Goal: Information Seeking & Learning: Check status

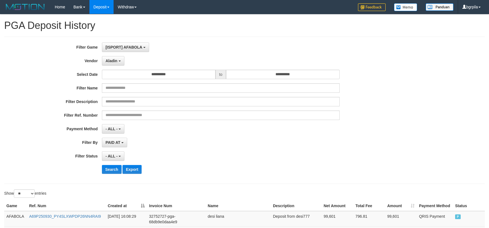
select select "**********"
select select "**"
click at [110, 168] on button "Search" at bounding box center [112, 169] width 20 height 9
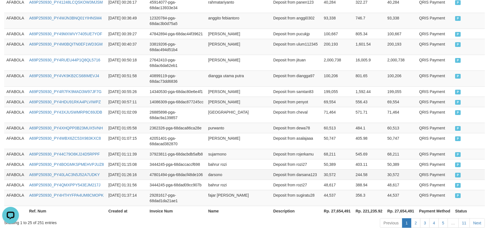
scroll to position [357, 0]
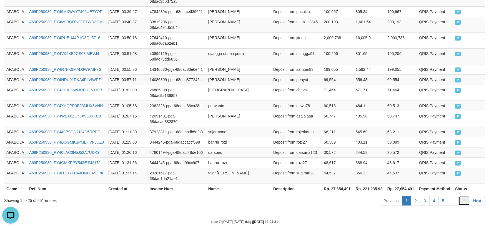
click at [467, 196] on link "11" at bounding box center [465, 200] width 12 height 9
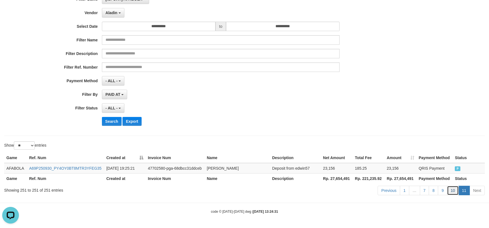
click at [454, 189] on link "10" at bounding box center [453, 190] width 12 height 9
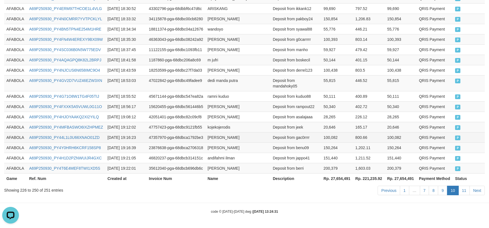
click at [368, 140] on td "800.66" at bounding box center [369, 137] width 32 height 10
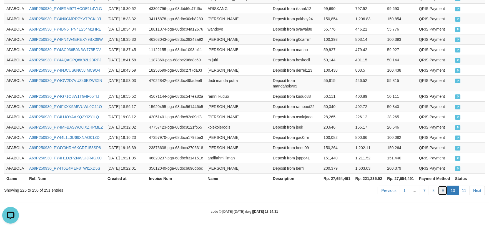
click at [445, 187] on link "9" at bounding box center [442, 190] width 9 height 9
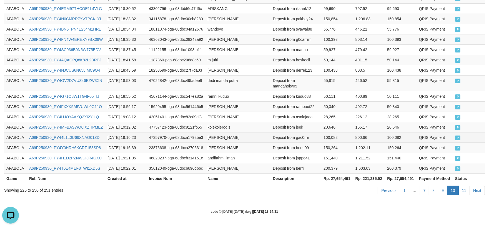
scroll to position [384, 0]
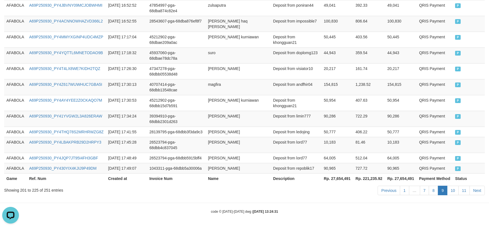
click at [388, 139] on td "10,183" at bounding box center [401, 145] width 32 height 16
click at [6, 138] on td "AFABOLA" at bounding box center [15, 145] width 23 height 16
click at [13, 133] on td "AFABOLA" at bounding box center [15, 132] width 23 height 10
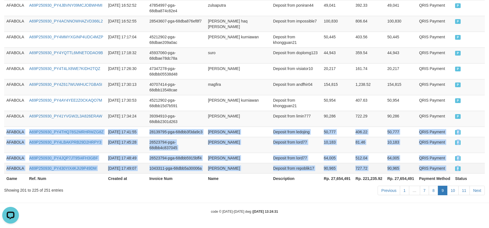
click at [474, 169] on td "P" at bounding box center [469, 168] width 32 height 10
copy tbody "AFABOLA A69P250930_PY4THQ78S2MRHRWZG8Z [DATE] 17:41:55 28139795-pga-68dbb3f3da9…"
click at [451, 190] on link "10" at bounding box center [453, 190] width 12 height 9
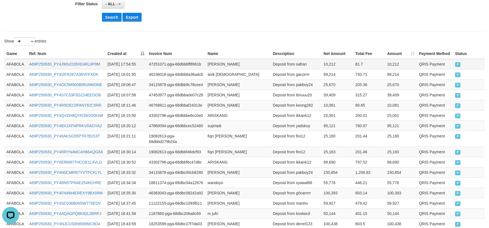
click at [15, 66] on td "AFABOLA" at bounding box center [15, 64] width 23 height 11
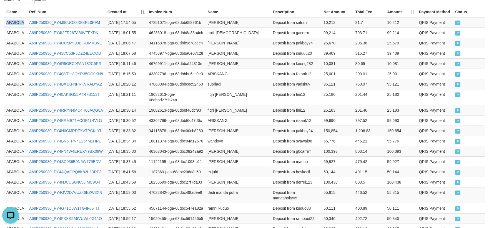
scroll to position [276, 0]
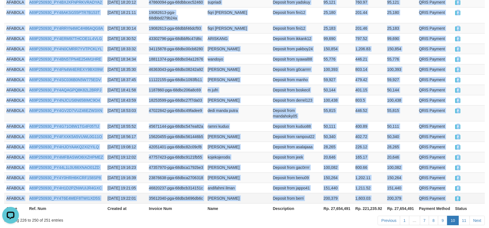
click at [470, 201] on td "P" at bounding box center [469, 198] width 32 height 10
copy tbody "AFABOLA A69P250930_PY4J90UO28XE4RL0P9M [DATE] 17:54:55 47251071-pga-68dbb6ff896…"
click at [445, 221] on link "9" at bounding box center [442, 220] width 9 height 9
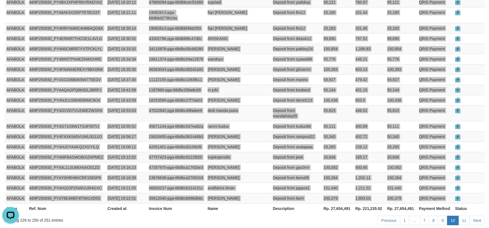
scroll to position [353, 0]
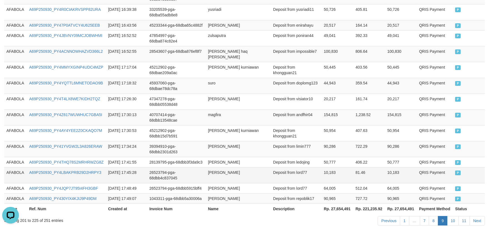
drag, startPoint x: 307, startPoint y: 195, endPoint x: 362, endPoint y: 170, distance: 60.3
click at [307, 195] on td "Deposit from repoblik17" at bounding box center [296, 198] width 51 height 10
click at [377, 122] on td "1,238.52" at bounding box center [369, 117] width 32 height 16
click at [14, 161] on td "AFABOLA" at bounding box center [15, 162] width 23 height 10
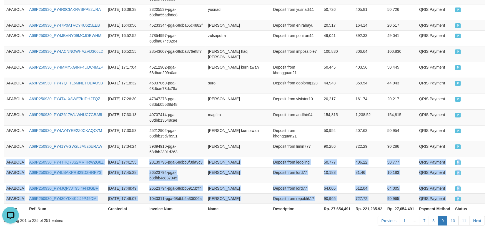
click at [465, 200] on td "P" at bounding box center [469, 198] width 32 height 10
copy tbody "AFABOLA A69P250930_PY4THQ78S2MRHRWZG8Z [DATE] 17:41:55 28139795-pga-68dbb3f3da9…"
click at [453, 221] on link "10" at bounding box center [453, 220] width 12 height 9
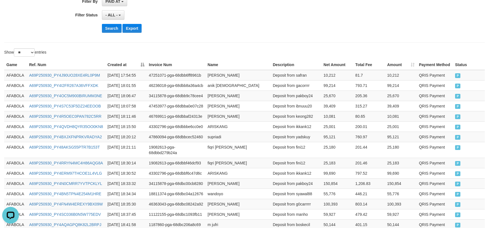
scroll to position [91, 0]
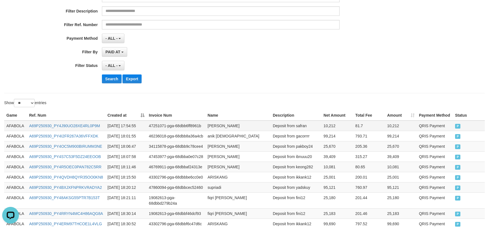
click at [23, 126] on td "AFABOLA" at bounding box center [15, 126] width 23 height 11
click at [21, 126] on td "AFABOLA" at bounding box center [15, 126] width 23 height 11
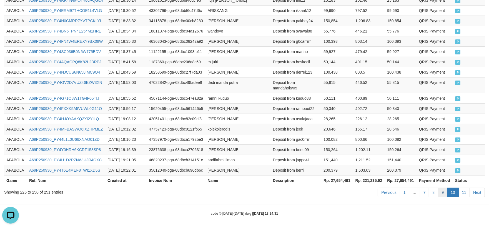
scroll to position [307, 0]
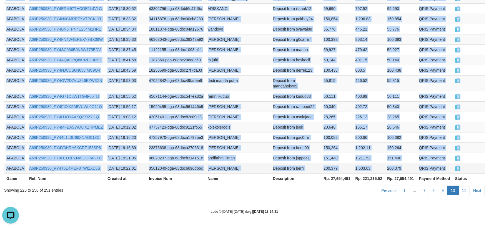
click at [477, 171] on td "P" at bounding box center [469, 168] width 32 height 10
copy tbody "AFABOLA A69P250930_PY4J90UO28XE4RL0P9M [DATE] 17:54:55 47251071-pga-68dbb6ff896…"
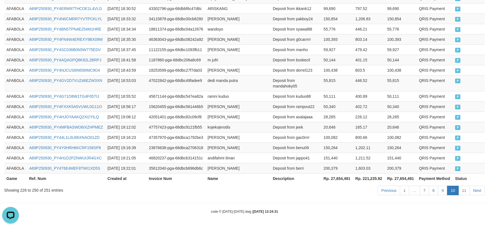
click at [405, 196] on div "Previous 1 … 7 8 9 10 11 Next" at bounding box center [346, 191] width 277 height 12
click at [466, 191] on link "11" at bounding box center [465, 190] width 12 height 9
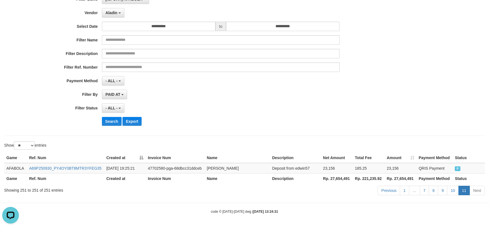
scroll to position [48, 0]
click at [312, 167] on td "Deposit from edwin57" at bounding box center [295, 168] width 51 height 11
click at [302, 169] on td "Deposit from edwin57" at bounding box center [295, 168] width 51 height 11
drag, startPoint x: 302, startPoint y: 169, endPoint x: 479, endPoint y: 183, distance: 177.8
click at [302, 169] on td "Deposit from edwin57" at bounding box center [295, 168] width 51 height 11
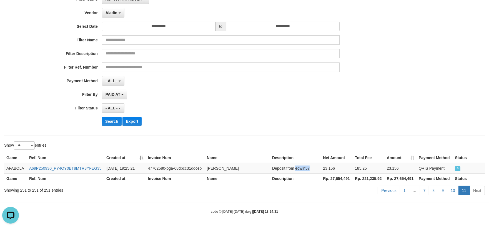
copy td "edwin57"
click at [76, 172] on td "A69P250930_PY4OY0BT8MTR3YFEG35" at bounding box center [65, 168] width 77 height 11
copy link "A69P250930_PY4OY0BT8MTR3YFEG35"
click at [217, 168] on td "[PERSON_NAME]" at bounding box center [237, 168] width 65 height 11
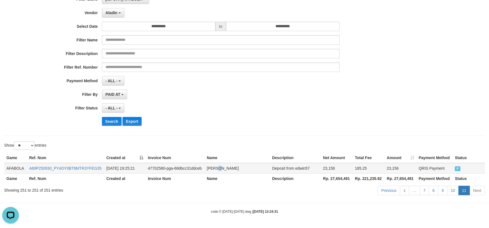
click at [217, 168] on td "[PERSON_NAME]" at bounding box center [237, 168] width 65 height 11
click at [206, 167] on td "[PERSON_NAME]" at bounding box center [237, 168] width 65 height 11
click at [252, 166] on td "[PERSON_NAME]" at bounding box center [237, 168] width 65 height 11
copy td "[PERSON_NAME]"
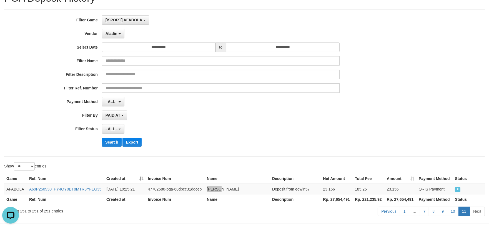
scroll to position [0, 0]
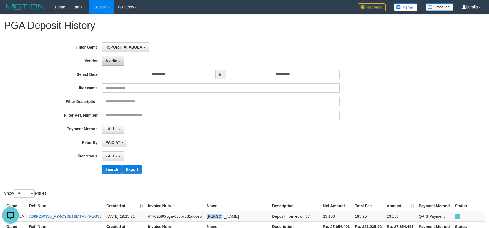
click at [108, 60] on span "Aladin" at bounding box center [112, 61] width 12 height 4
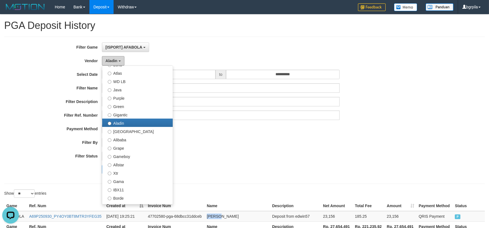
scroll to position [93, 0]
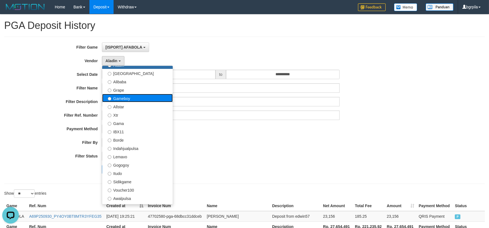
click at [137, 101] on label "Gameboy" at bounding box center [137, 98] width 71 height 8
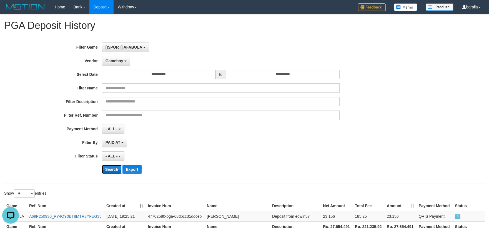
drag, startPoint x: 112, startPoint y: 169, endPoint x: 145, endPoint y: 168, distance: 32.8
click at [113, 169] on button "Search" at bounding box center [112, 169] width 20 height 9
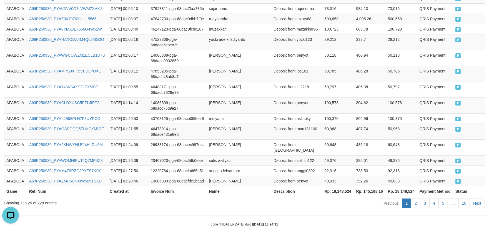
scroll to position [362, 0]
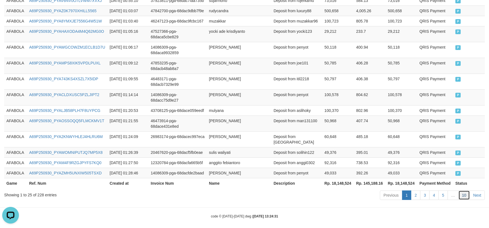
click at [465, 191] on link "10" at bounding box center [465, 195] width 12 height 9
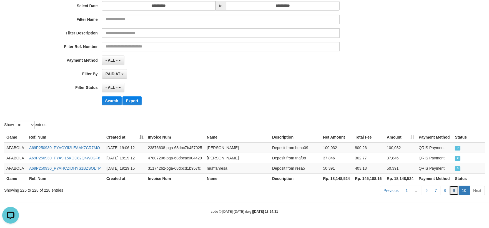
click at [456, 191] on link "9" at bounding box center [454, 190] width 9 height 9
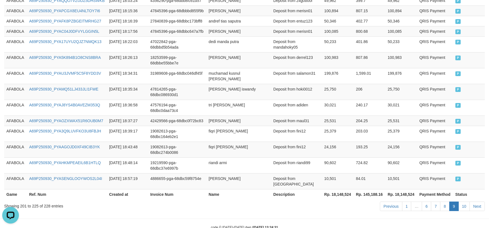
click at [319, 142] on td "Deposit from fini12" at bounding box center [296, 150] width 51 height 16
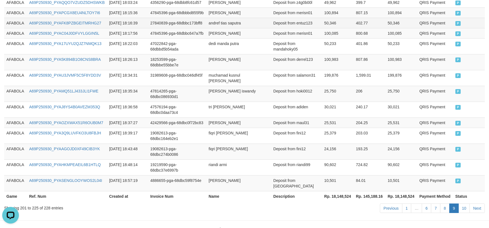
click at [21, 19] on td "AFABOLA" at bounding box center [15, 23] width 23 height 10
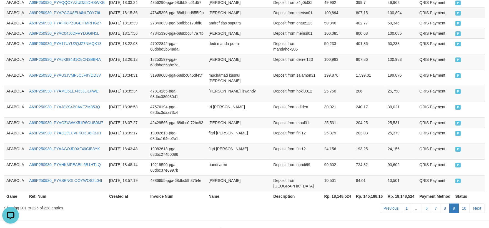
click at [21, 15] on td "AFABOLA" at bounding box center [15, 13] width 23 height 10
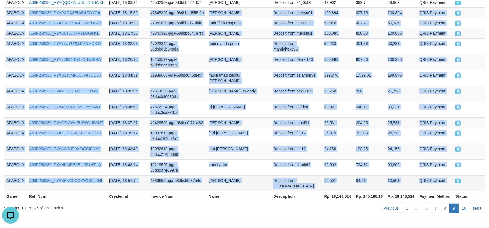
click at [479, 175] on td "P" at bounding box center [469, 183] width 32 height 16
copy tbody "AFABOLA A69P250930_PYAPCGX8EU4NLTOY7I6 [DATE] 18:15:36 47845396-pga-68dbbbd855f…"
click at [465, 204] on link "10" at bounding box center [465, 208] width 12 height 9
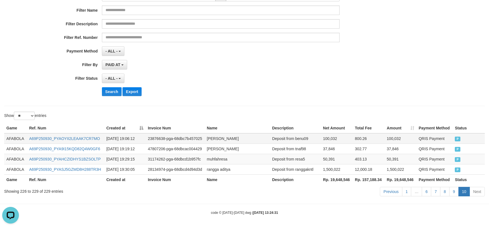
click at [16, 135] on td "AFABOLA" at bounding box center [15, 138] width 23 height 11
drag, startPoint x: 16, startPoint y: 135, endPoint x: 28, endPoint y: 136, distance: 12.0
click at [16, 135] on td "AFABOLA" at bounding box center [15, 138] width 23 height 11
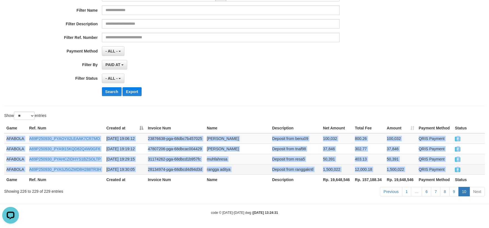
click at [466, 166] on td "P" at bounding box center [469, 169] width 32 height 10
copy tbody "AFABOLA A69P250930_PYAOYII2LEAAK7CR7MO [DATE] 19:06:12 23876638-pga-68dbc7b4570…"
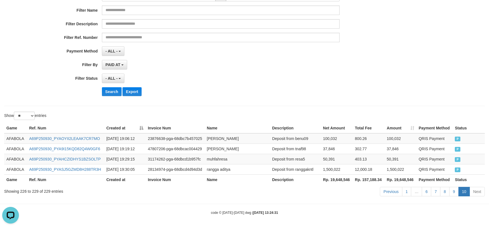
drag, startPoint x: 343, startPoint y: 194, endPoint x: 338, endPoint y: 193, distance: 4.9
click at [343, 194] on div "Previous 1 … 6 7 8 9 10 Next" at bounding box center [346, 192] width 277 height 12
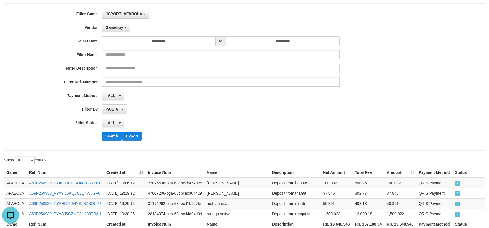
scroll to position [79, 0]
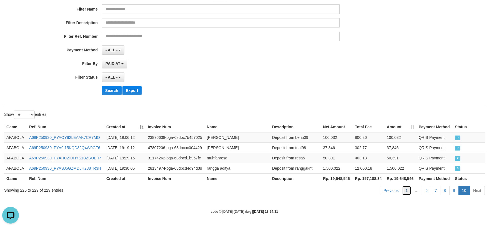
click at [409, 190] on link "1" at bounding box center [406, 190] width 9 height 9
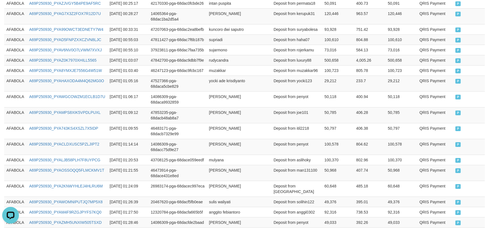
scroll to position [362, 0]
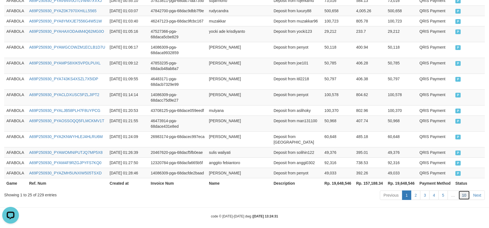
click at [466, 191] on link "10" at bounding box center [465, 195] width 12 height 9
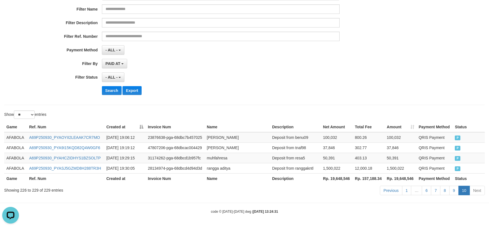
scroll to position [79, 0]
click at [116, 92] on button "Search" at bounding box center [112, 90] width 20 height 9
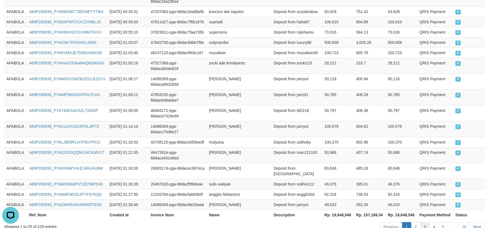
scroll to position [362, 0]
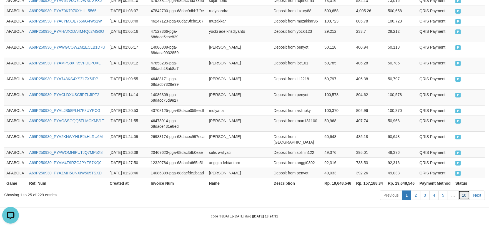
click at [468, 191] on link "10" at bounding box center [465, 195] width 12 height 9
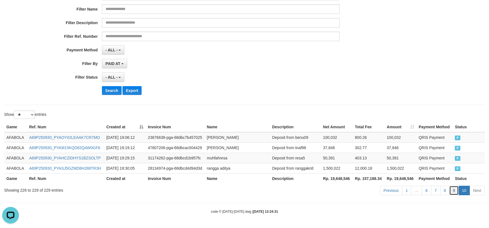
click at [451, 188] on link "9" at bounding box center [454, 190] width 9 height 9
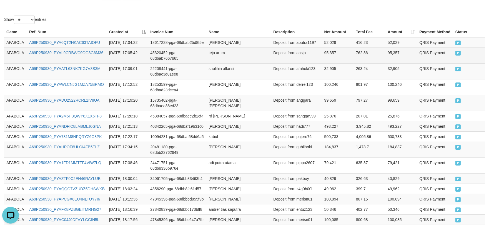
scroll to position [115, 0]
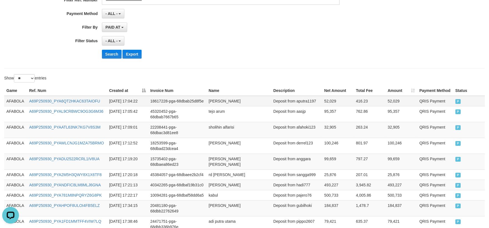
click at [306, 100] on td "Deposit from aputra1197" at bounding box center [296, 101] width 51 height 11
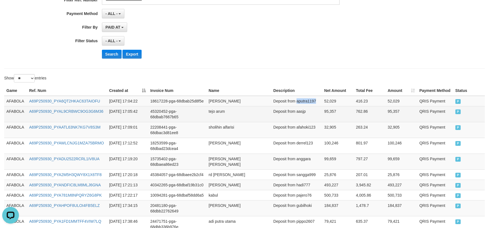
copy td "aputra1197"
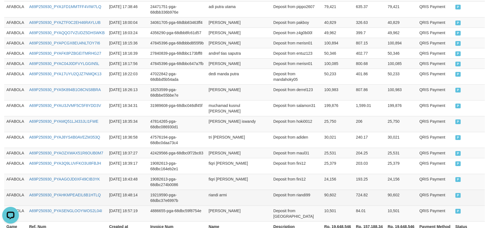
scroll to position [362, 0]
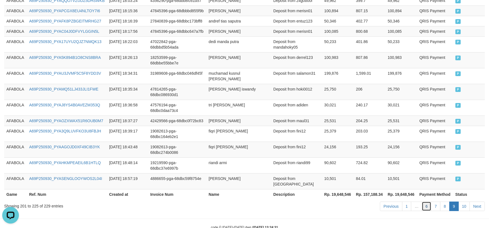
click at [429, 202] on link "6" at bounding box center [426, 206] width 9 height 9
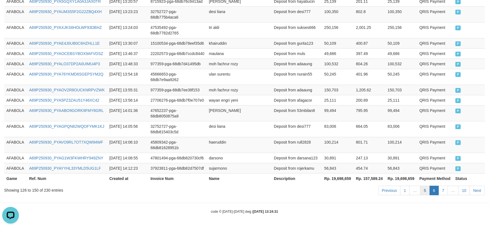
click at [426, 190] on link "5" at bounding box center [424, 190] width 9 height 9
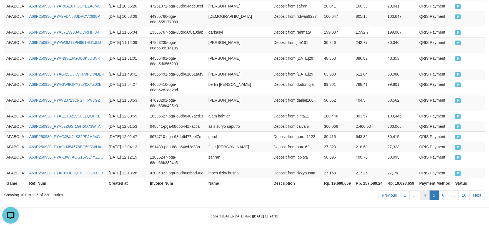
click at [426, 191] on link "4" at bounding box center [424, 195] width 9 height 9
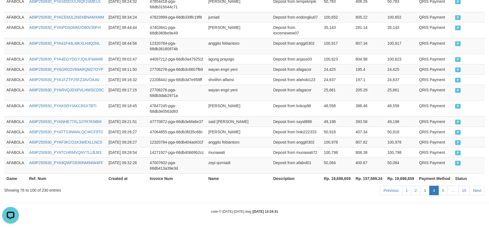
scroll to position [368, 0]
click at [365, 152] on td "806.38" at bounding box center [370, 152] width 32 height 10
click at [423, 190] on link "3" at bounding box center [424, 190] width 9 height 9
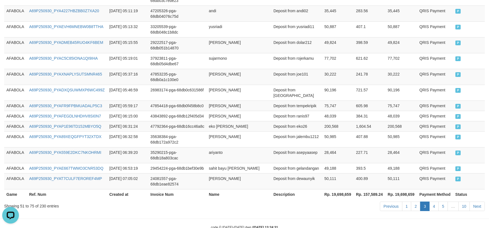
click at [390, 173] on td "50,111" at bounding box center [402, 181] width 32 height 16
click at [443, 202] on link "5" at bounding box center [443, 206] width 9 height 9
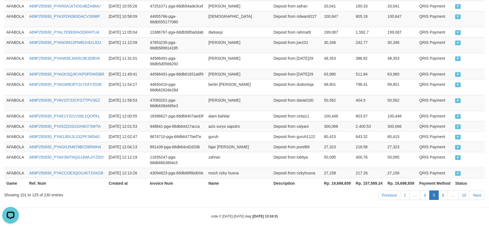
click at [348, 168] on td "27,158" at bounding box center [338, 173] width 32 height 10
click at [414, 137] on td "80,415" at bounding box center [401, 136] width 32 height 10
click at [430, 142] on td "QRIS Payment" at bounding box center [435, 147] width 36 height 10
click at [421, 191] on link "4" at bounding box center [424, 195] width 9 height 9
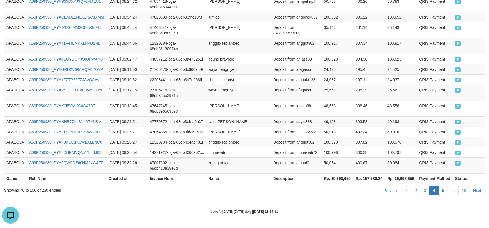
click at [407, 164] on td "50,084" at bounding box center [401, 166] width 32 height 16
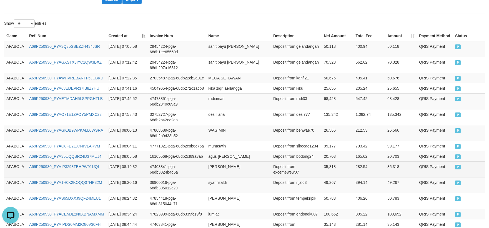
click at [400, 163] on td "35,318" at bounding box center [401, 169] width 32 height 16
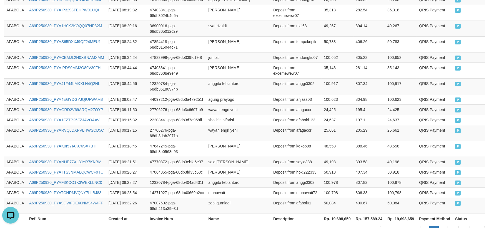
scroll to position [368, 0]
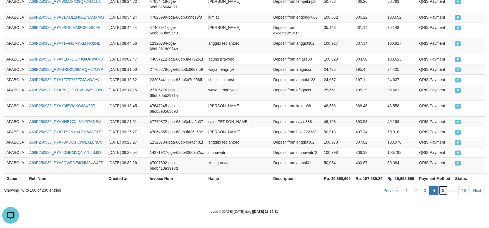
click at [443, 190] on link "5" at bounding box center [443, 190] width 9 height 9
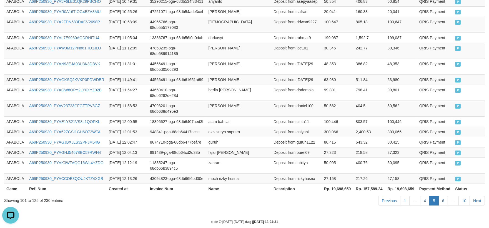
scroll to position [373, 0]
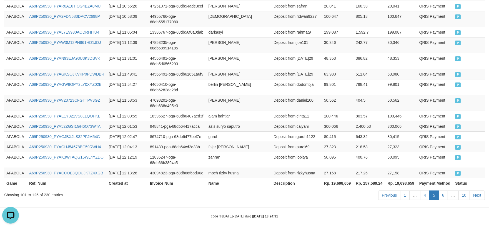
click at [387, 171] on td "27,158" at bounding box center [401, 173] width 32 height 10
click at [396, 122] on td "300,066" at bounding box center [401, 126] width 32 height 10
click at [447, 191] on link "6" at bounding box center [443, 195] width 9 height 9
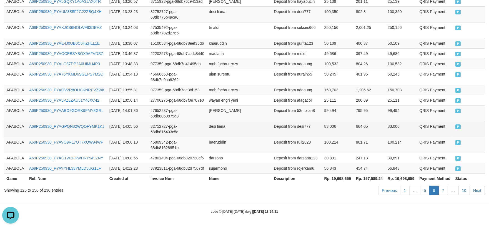
click at [373, 128] on td "664.05" at bounding box center [370, 129] width 32 height 16
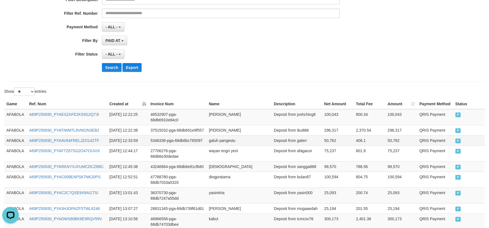
click at [382, 141] on td "406.1" at bounding box center [370, 140] width 32 height 10
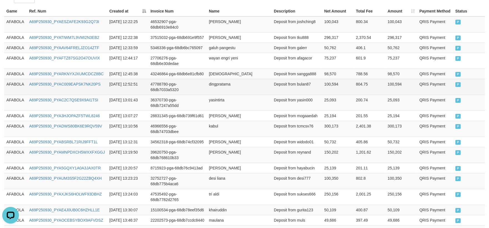
scroll to position [226, 0]
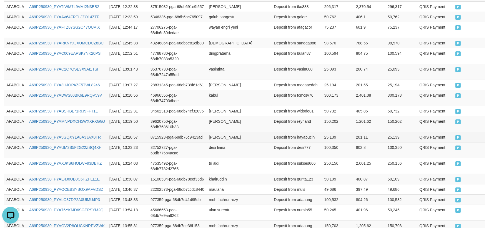
click at [372, 140] on td "201.11" at bounding box center [370, 137] width 32 height 10
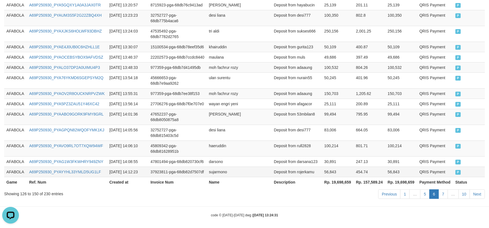
scroll to position [362, 0]
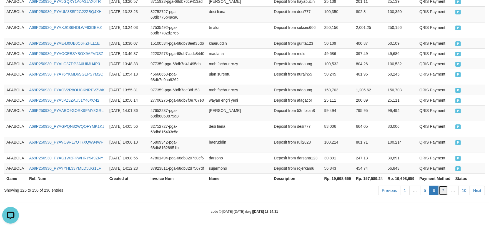
click at [445, 190] on link "7" at bounding box center [443, 190] width 9 height 9
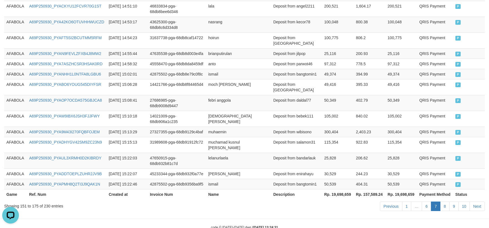
click at [402, 153] on td "25,828" at bounding box center [402, 161] width 32 height 16
click at [450, 202] on link "9" at bounding box center [454, 206] width 9 height 9
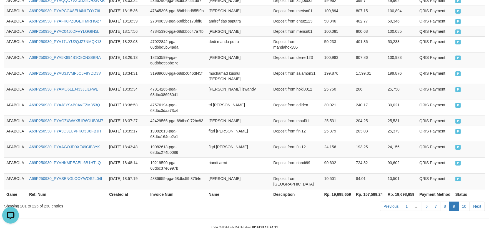
click at [448, 202] on link "8" at bounding box center [444, 206] width 9 height 9
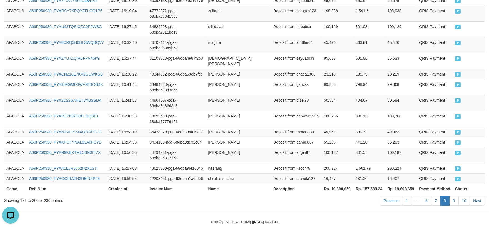
click at [448, 196] on link "8" at bounding box center [444, 200] width 9 height 9
click at [381, 147] on td "801.5" at bounding box center [370, 155] width 32 height 16
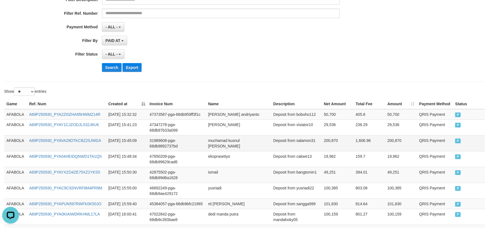
click at [397, 146] on td "200,870" at bounding box center [401, 143] width 32 height 16
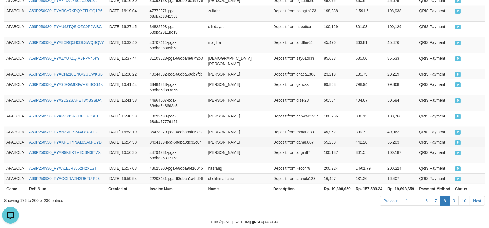
click at [13, 137] on td "AFABOLA" at bounding box center [15, 142] width 23 height 10
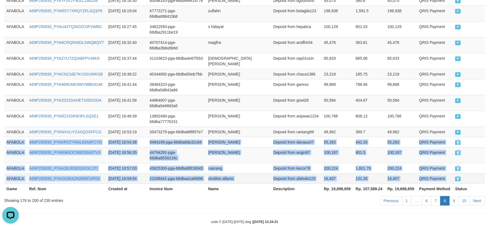
click at [468, 173] on td "P" at bounding box center [469, 178] width 32 height 10
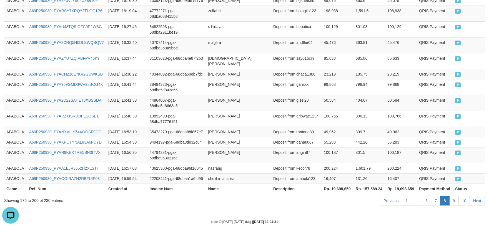
click at [363, 184] on th "Rp. 157,589.24" at bounding box center [370, 189] width 32 height 10
click at [456, 196] on link "9" at bounding box center [454, 200] width 9 height 9
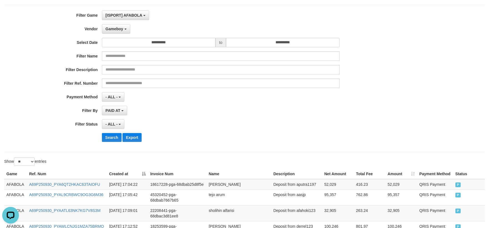
scroll to position [93, 0]
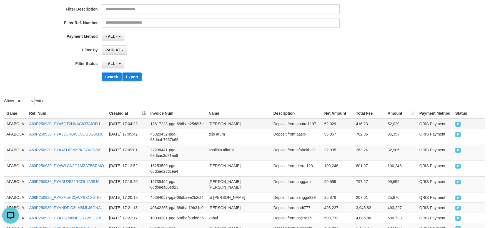
click at [16, 128] on td "AFABOLA" at bounding box center [15, 124] width 23 height 11
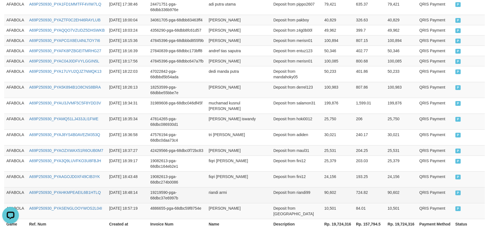
scroll to position [362, 0]
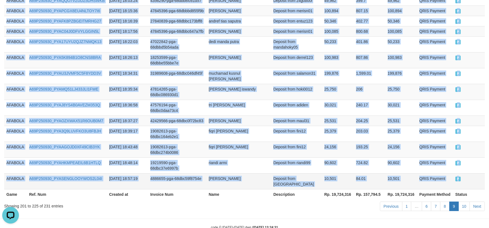
click at [471, 173] on td "P" at bounding box center [469, 181] width 32 height 16
click at [464, 202] on link "10" at bounding box center [465, 206] width 12 height 9
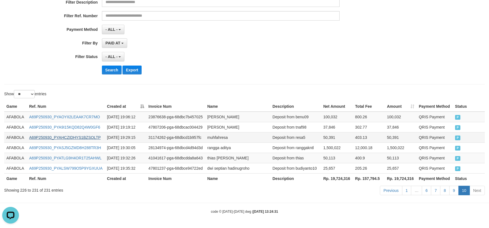
scroll to position [100, 0]
click at [13, 119] on td "AFABOLA" at bounding box center [15, 117] width 23 height 11
drag, startPoint x: 13, startPoint y: 119, endPoint x: 284, endPoint y: 159, distance: 273.7
click at [20, 120] on td "AFABOLA" at bounding box center [15, 117] width 23 height 11
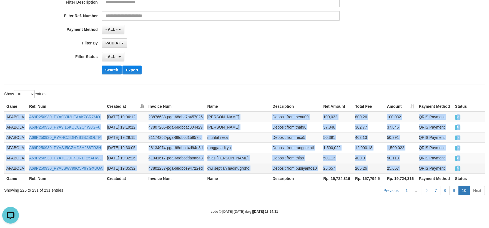
click at [470, 168] on td "P" at bounding box center [469, 168] width 32 height 10
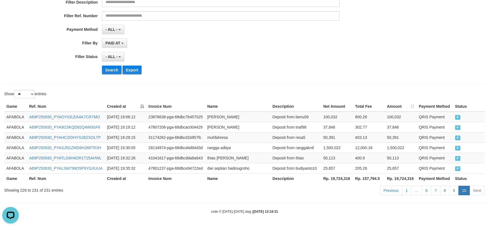
click at [368, 203] on hr at bounding box center [244, 203] width 489 height 0
click at [104, 71] on button "Search" at bounding box center [112, 70] width 20 height 9
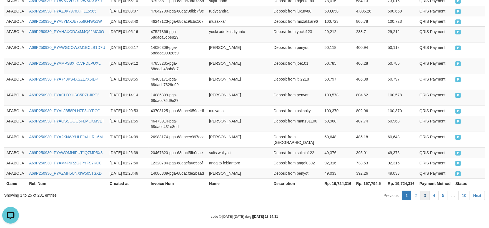
scroll to position [362, 0]
click at [460, 191] on link "10" at bounding box center [465, 195] width 12 height 9
click at [463, 191] on link "10" at bounding box center [465, 195] width 12 height 9
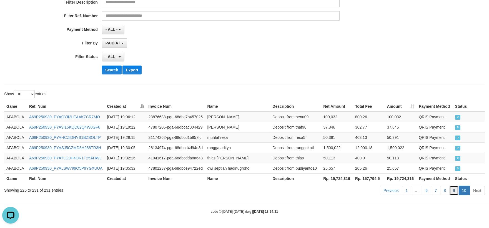
click at [455, 191] on link "9" at bounding box center [454, 190] width 9 height 9
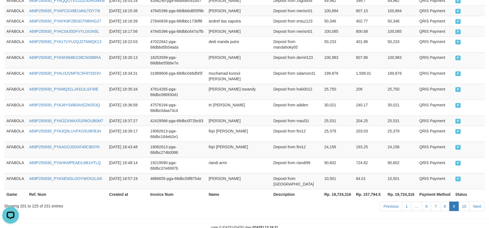
click at [363, 158] on td "724.82" at bounding box center [370, 166] width 32 height 16
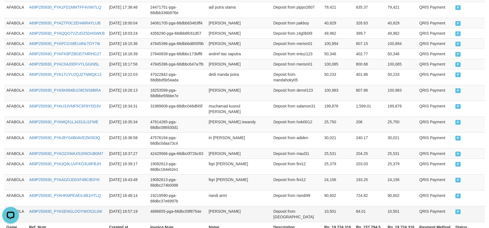
scroll to position [362, 0]
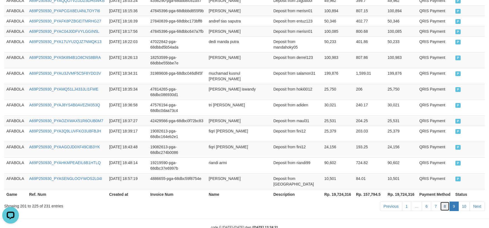
click at [443, 202] on link "8" at bounding box center [444, 206] width 9 height 9
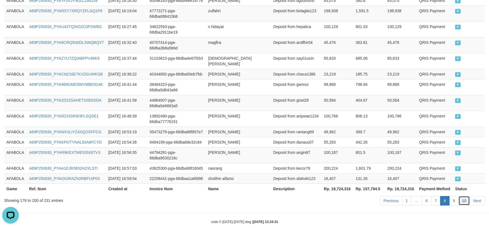
click at [467, 196] on link "10" at bounding box center [465, 200] width 12 height 9
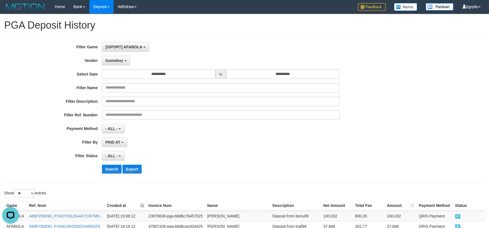
scroll to position [0, 0]
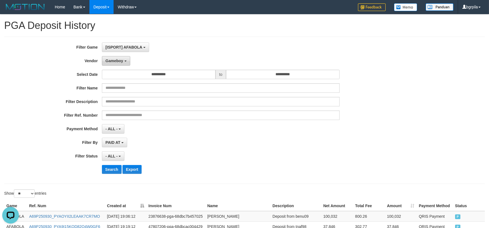
click at [124, 65] on button "Gameboy" at bounding box center [116, 60] width 28 height 9
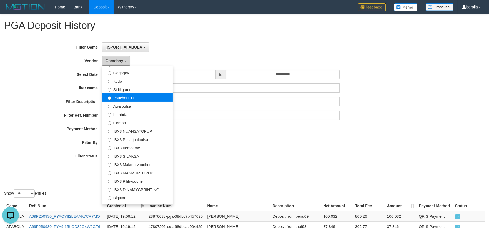
scroll to position [185, 0]
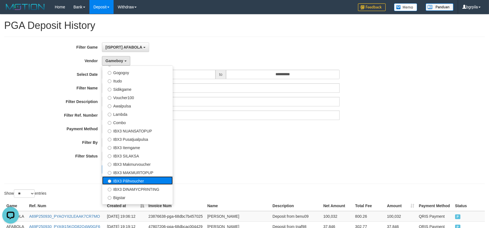
click at [141, 180] on label "IBX3 Pilihvoucher" at bounding box center [137, 180] width 71 height 8
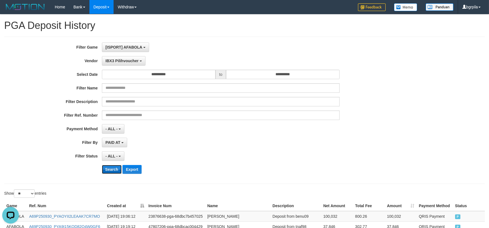
click at [114, 168] on button "Search" at bounding box center [112, 169] width 20 height 9
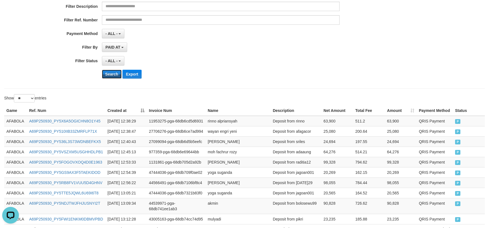
scroll to position [0, 0]
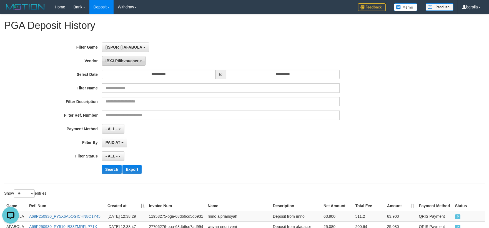
click at [124, 62] on span "IBX3 Pilihvoucher" at bounding box center [122, 61] width 33 height 4
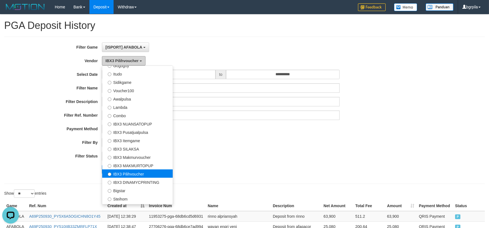
scroll to position [198, 0]
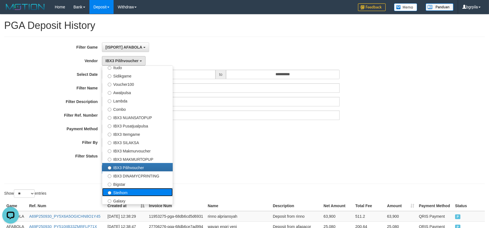
click at [142, 188] on label "Steihom" at bounding box center [137, 192] width 71 height 8
select select "**********"
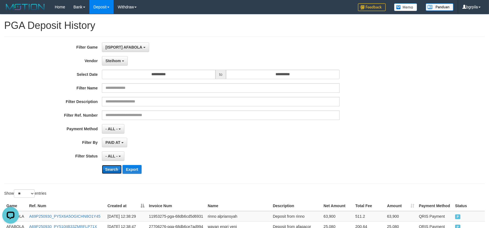
click at [113, 171] on button "Search" at bounding box center [112, 169] width 20 height 9
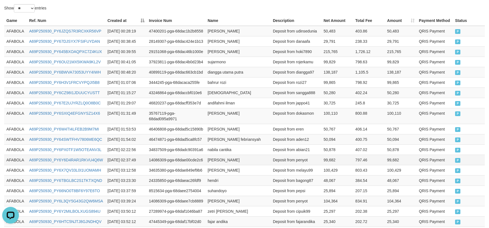
scroll to position [301, 0]
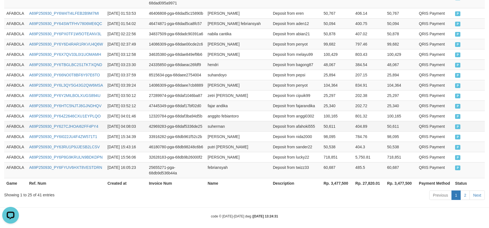
click at [345, 125] on td "50,611" at bounding box center [337, 126] width 32 height 10
click at [465, 191] on link "2" at bounding box center [465, 195] width 9 height 9
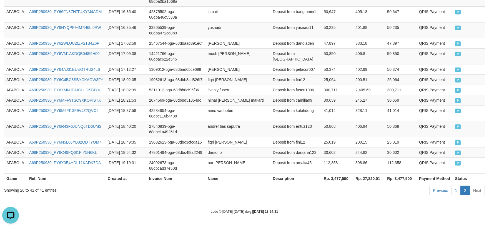
scroll to position [220, 0]
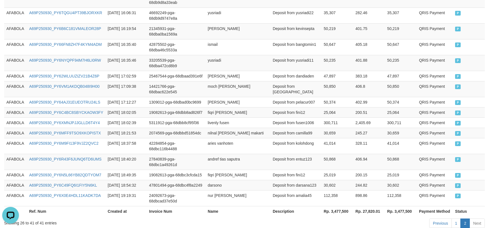
click at [353, 180] on td "30,602" at bounding box center [338, 185] width 32 height 10
click at [13, 71] on td "AFABOLA" at bounding box center [15, 76] width 23 height 10
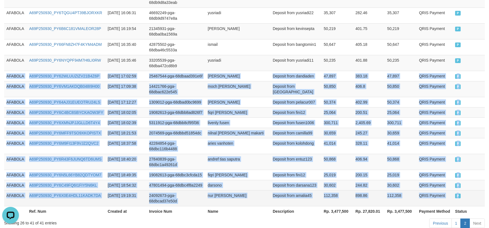
click at [474, 190] on td "P" at bounding box center [469, 198] width 32 height 16
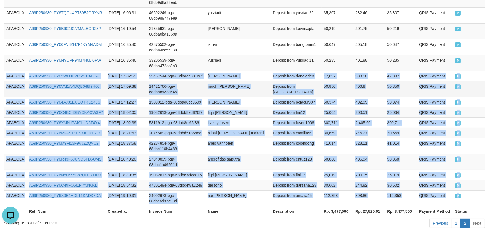
click at [24, 81] on td "AFABOLA" at bounding box center [15, 89] width 23 height 16
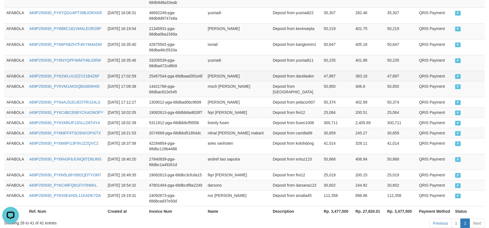
click at [18, 71] on td "AFABOLA" at bounding box center [15, 76] width 23 height 10
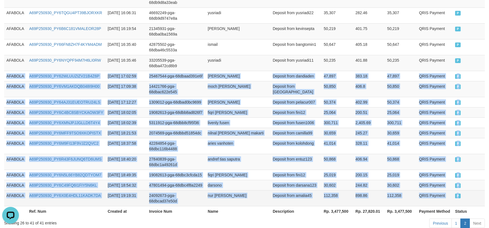
click at [477, 190] on td "P" at bounding box center [469, 198] width 32 height 16
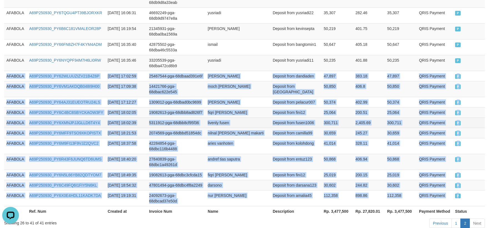
click at [277, 118] on td "Deposit from fusen1006" at bounding box center [296, 123] width 51 height 10
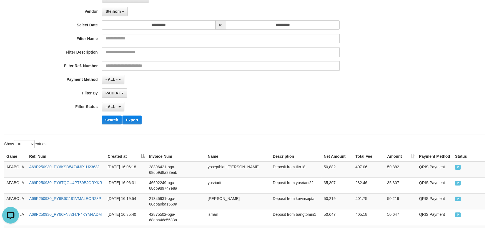
scroll to position [3, 0]
